Goal: Task Accomplishment & Management: Use online tool/utility

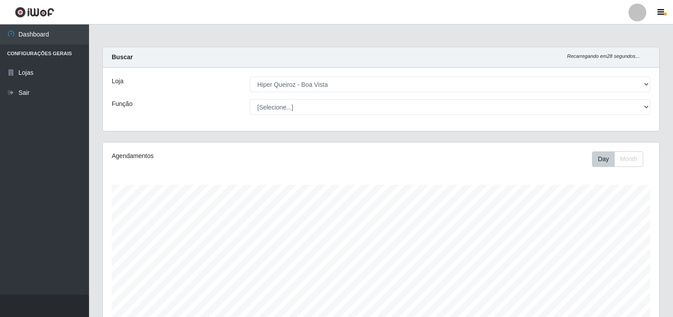
select select "514"
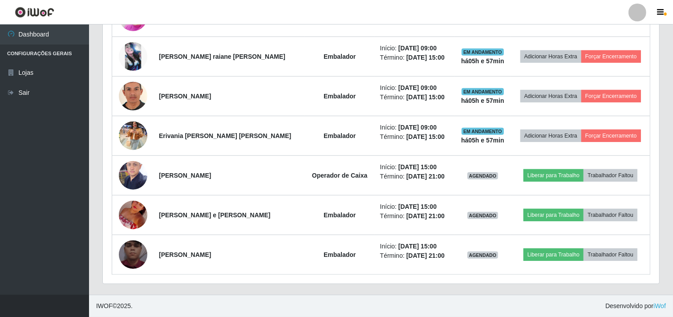
scroll to position [184, 556]
click at [606, 91] on button "Forçar Encerramento" at bounding box center [611, 96] width 60 height 12
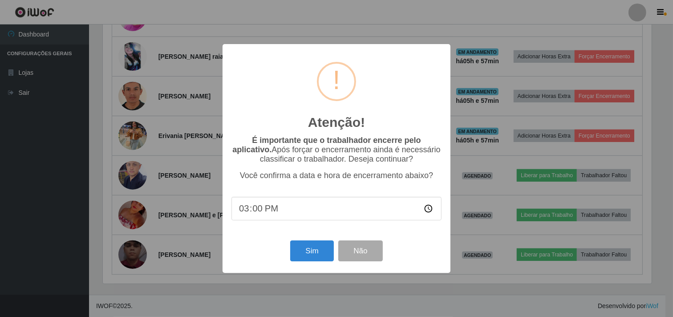
scroll to position [184, 551]
click at [314, 255] on button "Sim" at bounding box center [312, 250] width 43 height 21
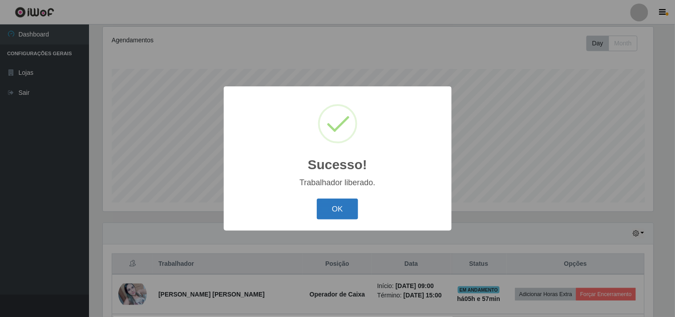
click at [344, 201] on button "OK" at bounding box center [337, 208] width 41 height 21
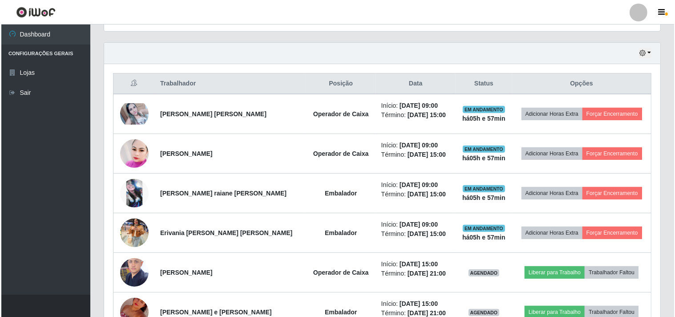
scroll to position [313, 0]
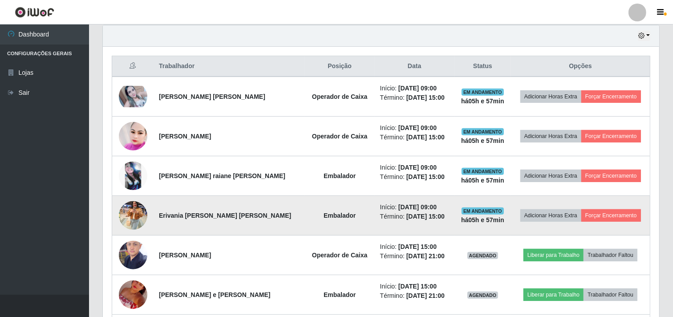
click at [125, 212] on img at bounding box center [133, 215] width 28 height 38
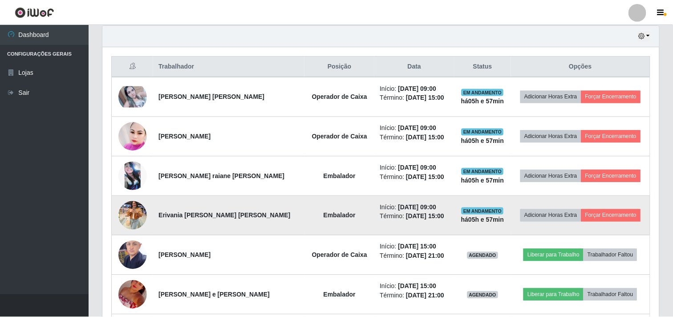
scroll to position [184, 551]
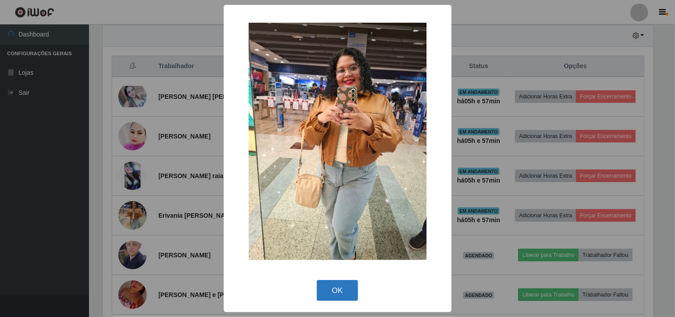
click at [336, 293] on button "OK" at bounding box center [337, 290] width 41 height 21
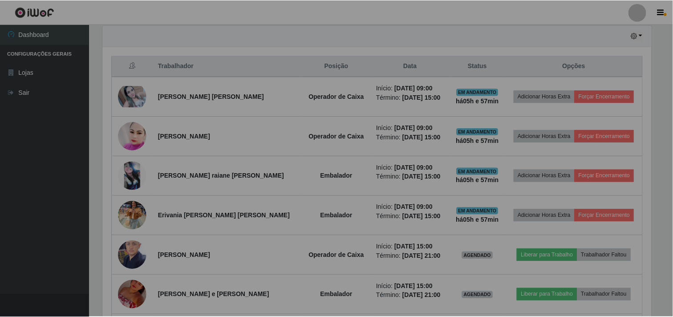
scroll to position [184, 556]
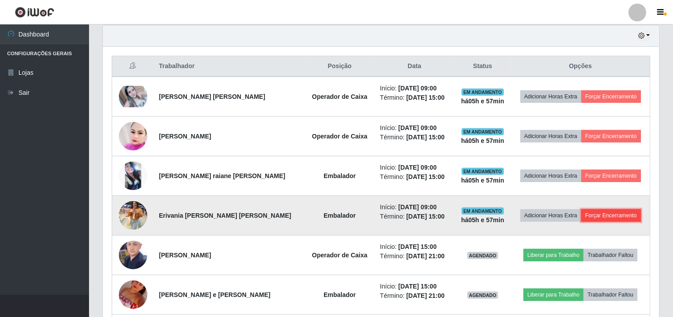
click at [607, 215] on button "Forçar Encerramento" at bounding box center [611, 215] width 60 height 12
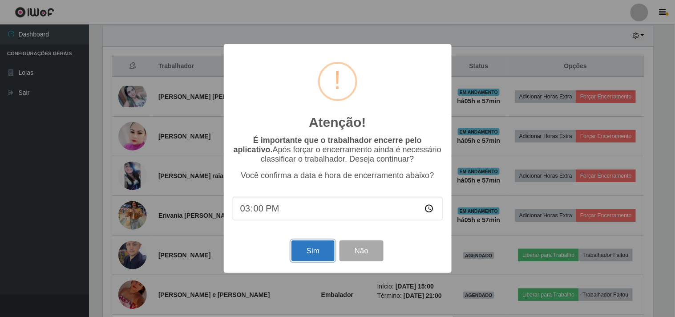
click at [310, 251] on button "Sim" at bounding box center [312, 250] width 43 height 21
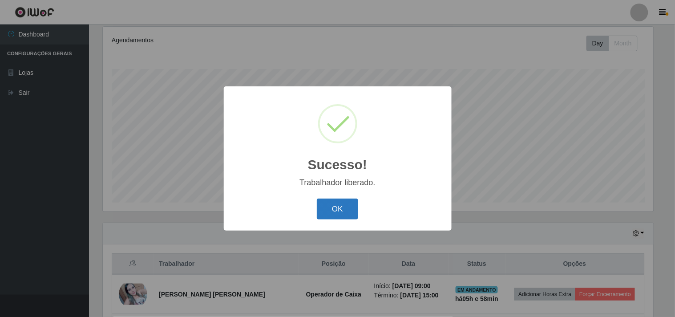
click at [338, 206] on button "OK" at bounding box center [337, 208] width 41 height 21
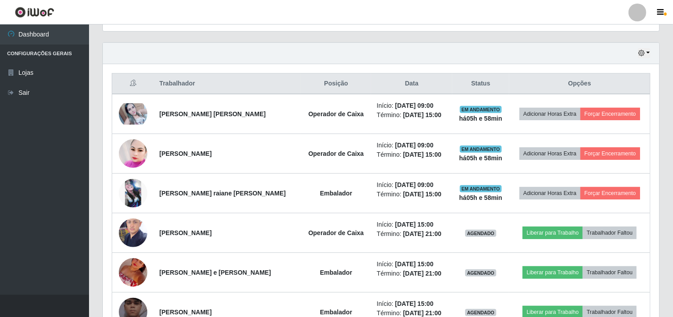
scroll to position [313, 0]
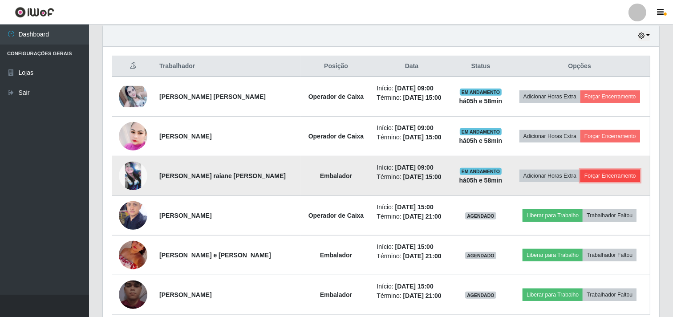
click at [601, 175] on button "Forçar Encerramento" at bounding box center [610, 176] width 60 height 12
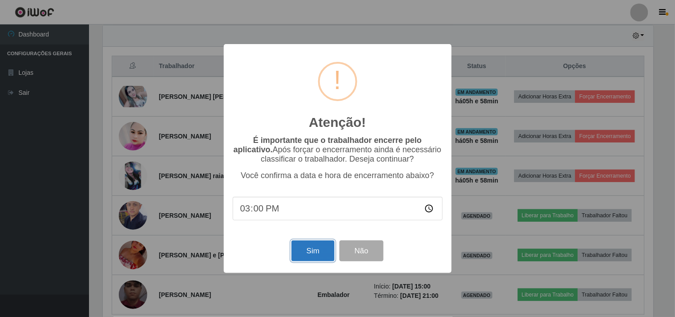
click at [324, 247] on button "Sim" at bounding box center [312, 250] width 43 height 21
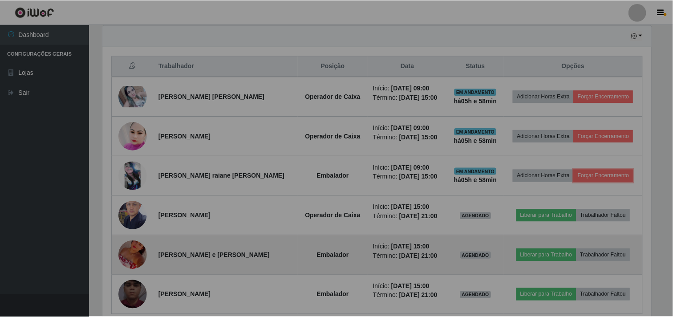
scroll to position [0, 0]
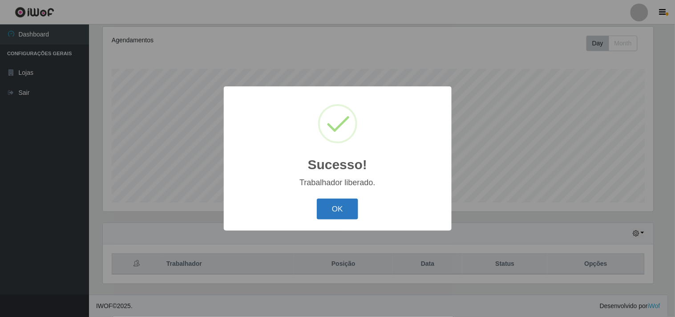
click at [332, 202] on button "OK" at bounding box center [337, 208] width 41 height 21
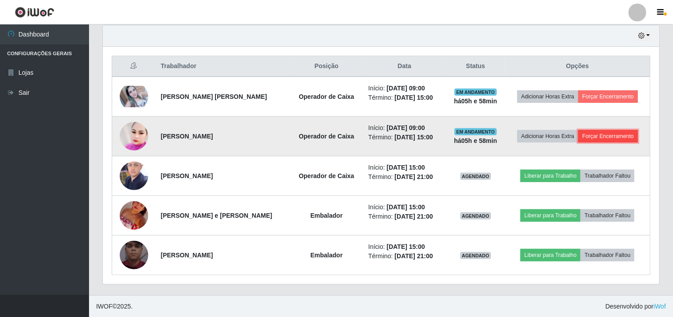
click at [606, 135] on button "Forçar Encerramento" at bounding box center [608, 136] width 60 height 12
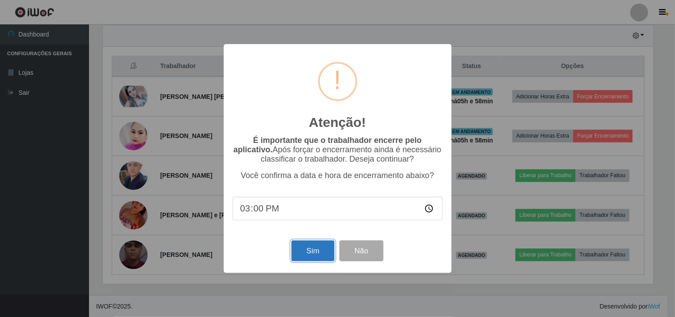
click at [319, 256] on button "Sim" at bounding box center [312, 250] width 43 height 21
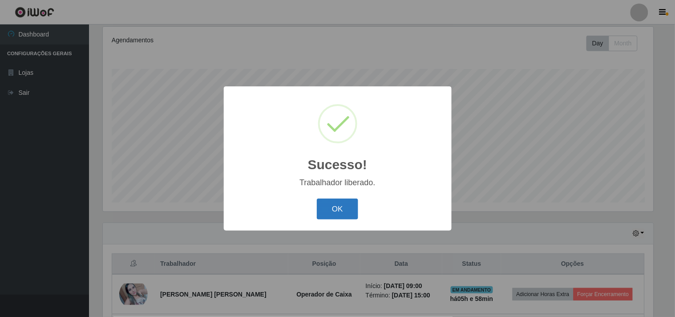
click at [340, 201] on button "OK" at bounding box center [337, 208] width 41 height 21
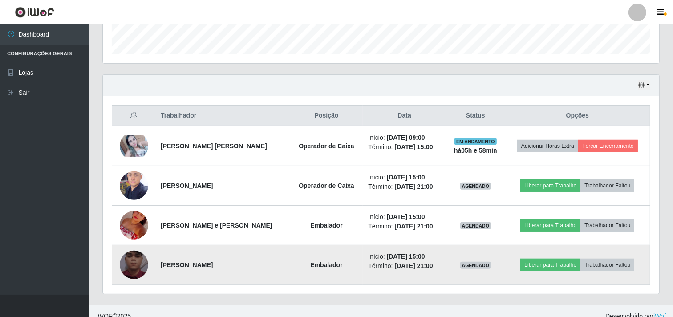
click at [130, 260] on img at bounding box center [134, 264] width 28 height 51
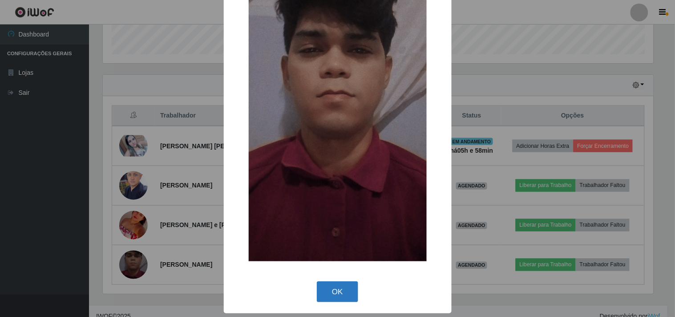
click at [347, 300] on button "OK" at bounding box center [337, 291] width 41 height 21
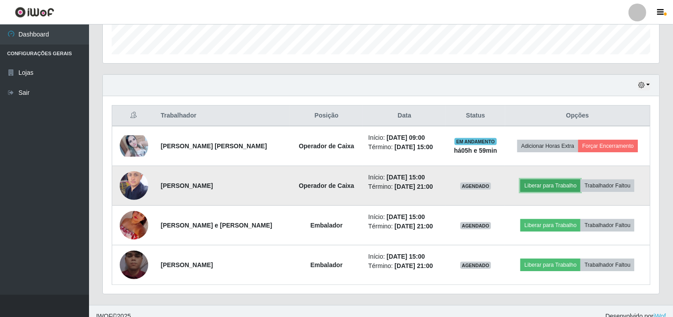
click at [546, 183] on button "Liberar para Trabalho" at bounding box center [550, 185] width 60 height 12
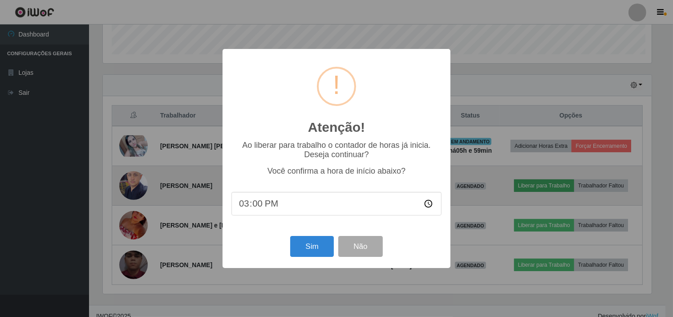
scroll to position [184, 551]
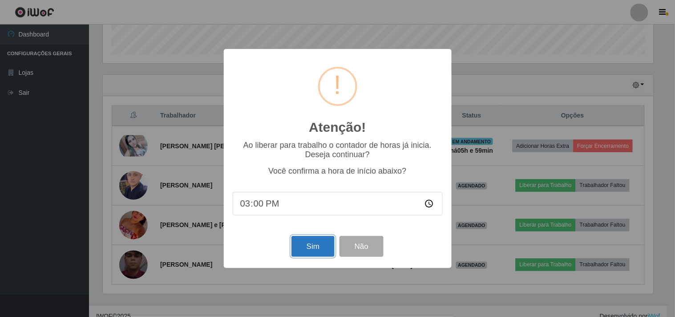
click at [310, 246] on button "Sim" at bounding box center [312, 246] width 43 height 21
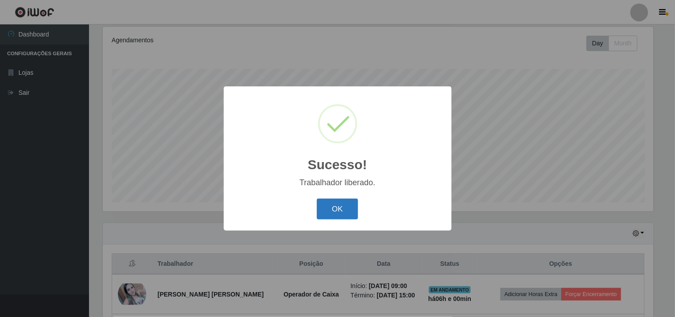
click at [338, 207] on button "OK" at bounding box center [337, 208] width 41 height 21
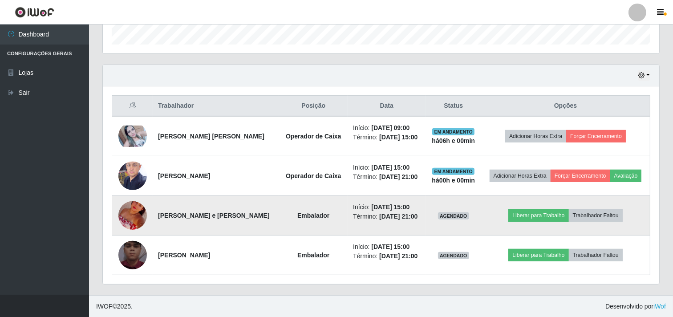
scroll to position [274, 0]
click at [531, 216] on button "Liberar para Trabalho" at bounding box center [538, 215] width 60 height 12
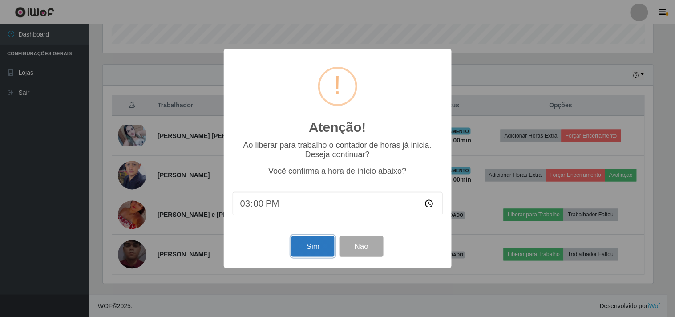
click at [313, 245] on button "Sim" at bounding box center [312, 246] width 43 height 21
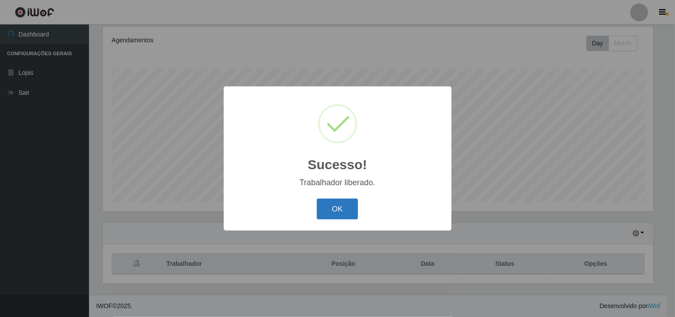
click at [337, 209] on button "OK" at bounding box center [337, 208] width 41 height 21
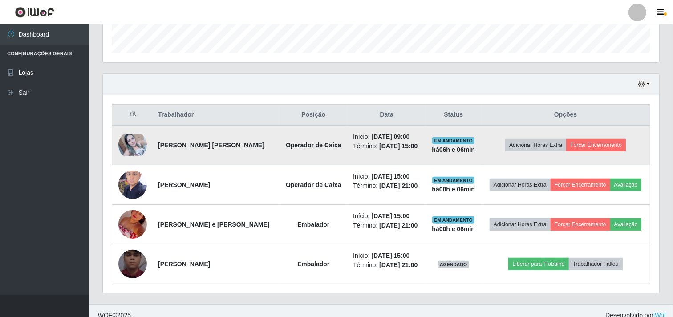
scroll to position [274, 0]
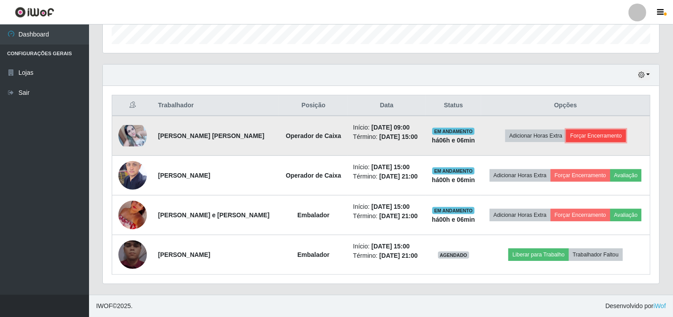
click at [587, 136] on button "Forçar Encerramento" at bounding box center [596, 136] width 60 height 12
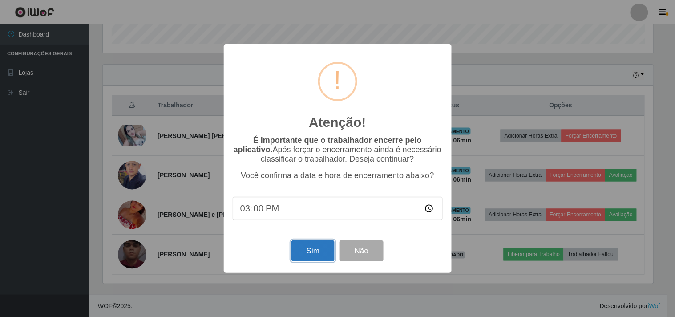
click at [312, 253] on button "Sim" at bounding box center [312, 250] width 43 height 21
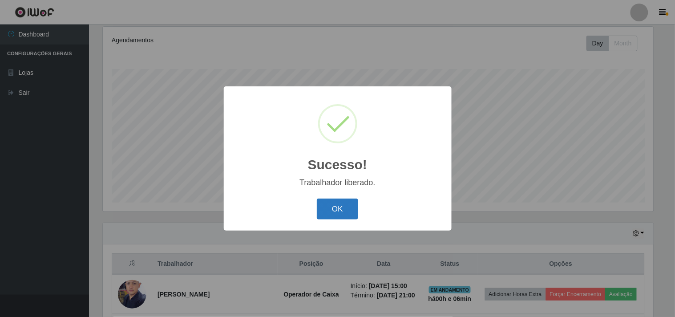
click at [344, 209] on button "OK" at bounding box center [337, 208] width 41 height 21
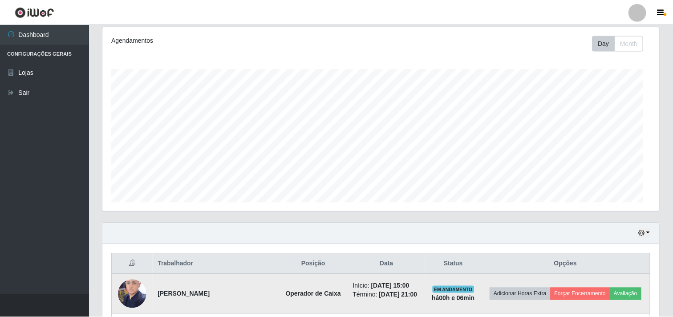
scroll to position [184, 556]
